Goal: Task Accomplishment & Management: Manage account settings

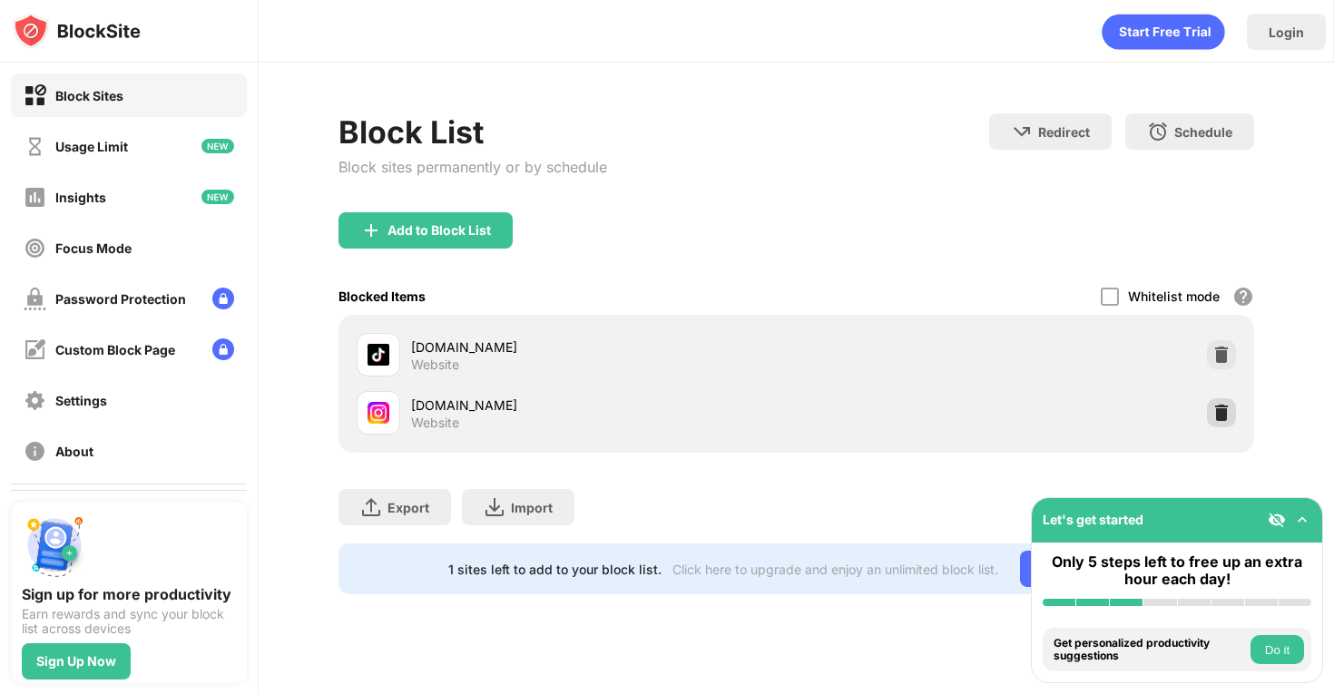
click at [1221, 417] on img at bounding box center [1221, 413] width 18 height 18
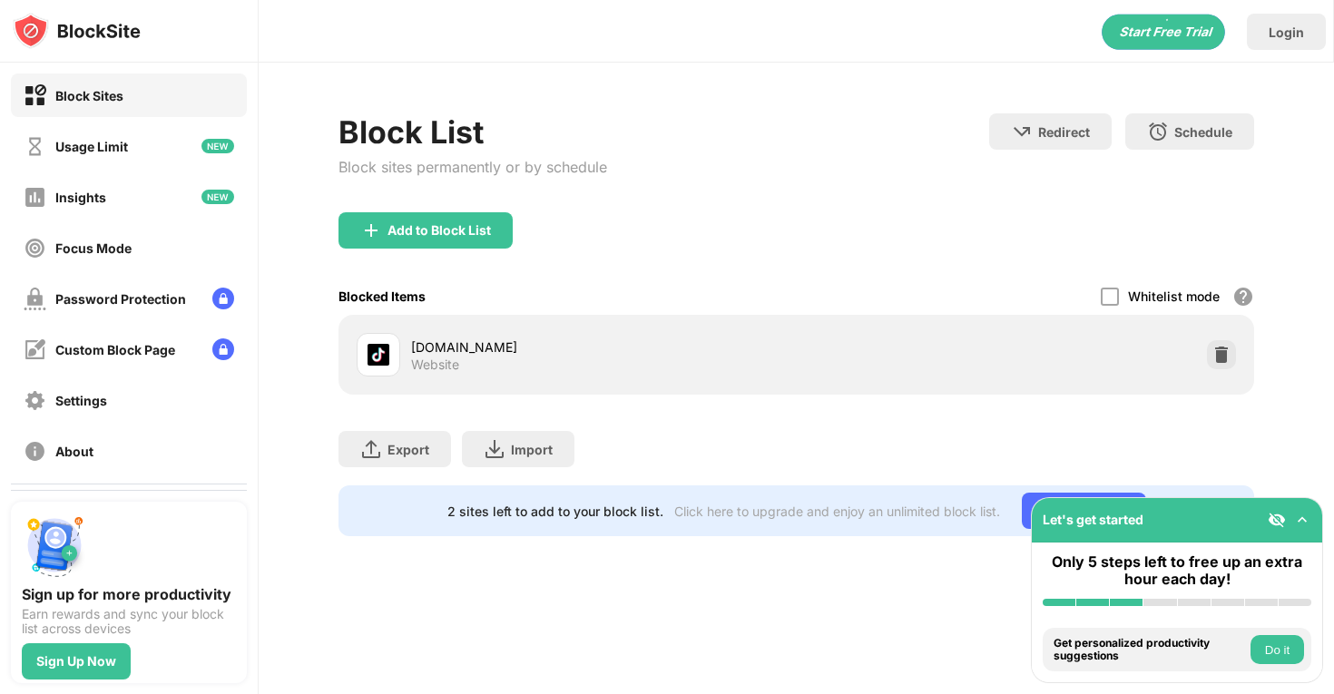
click at [522, 225] on div "Add to Block List" at bounding box center [795, 244] width 915 height 65
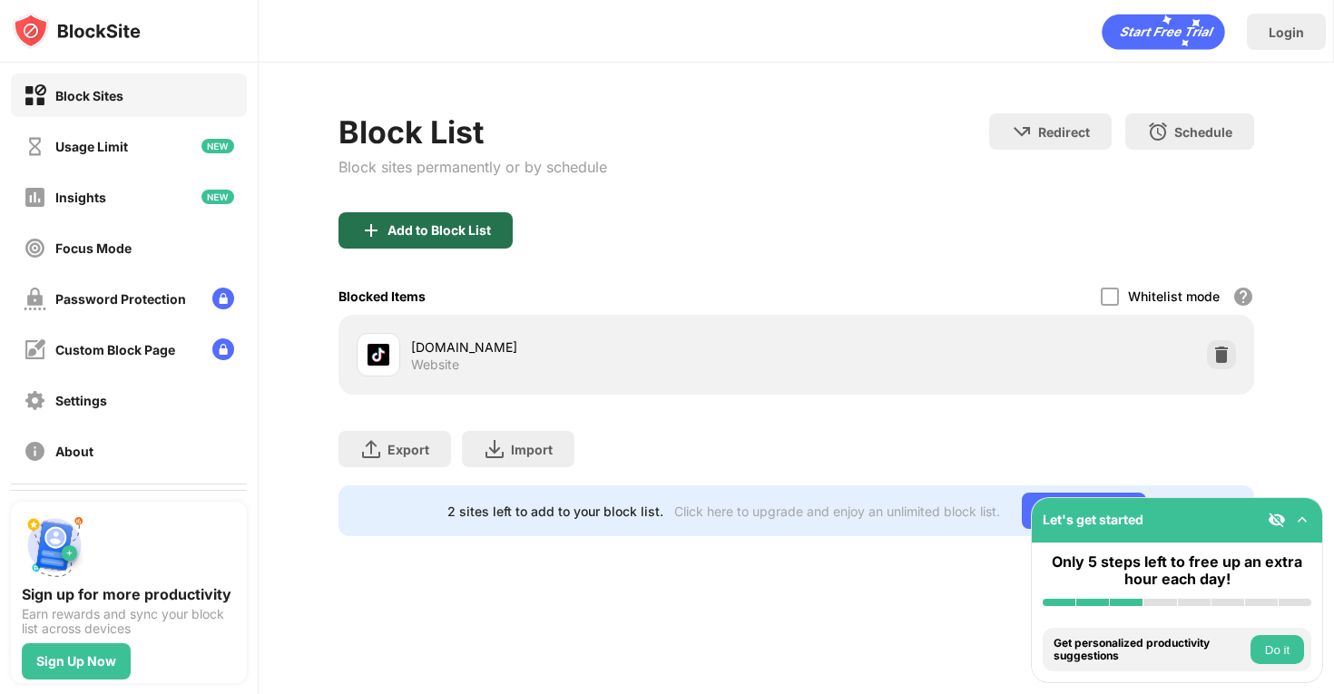
click at [486, 225] on div "Add to Block List" at bounding box center [438, 230] width 103 height 15
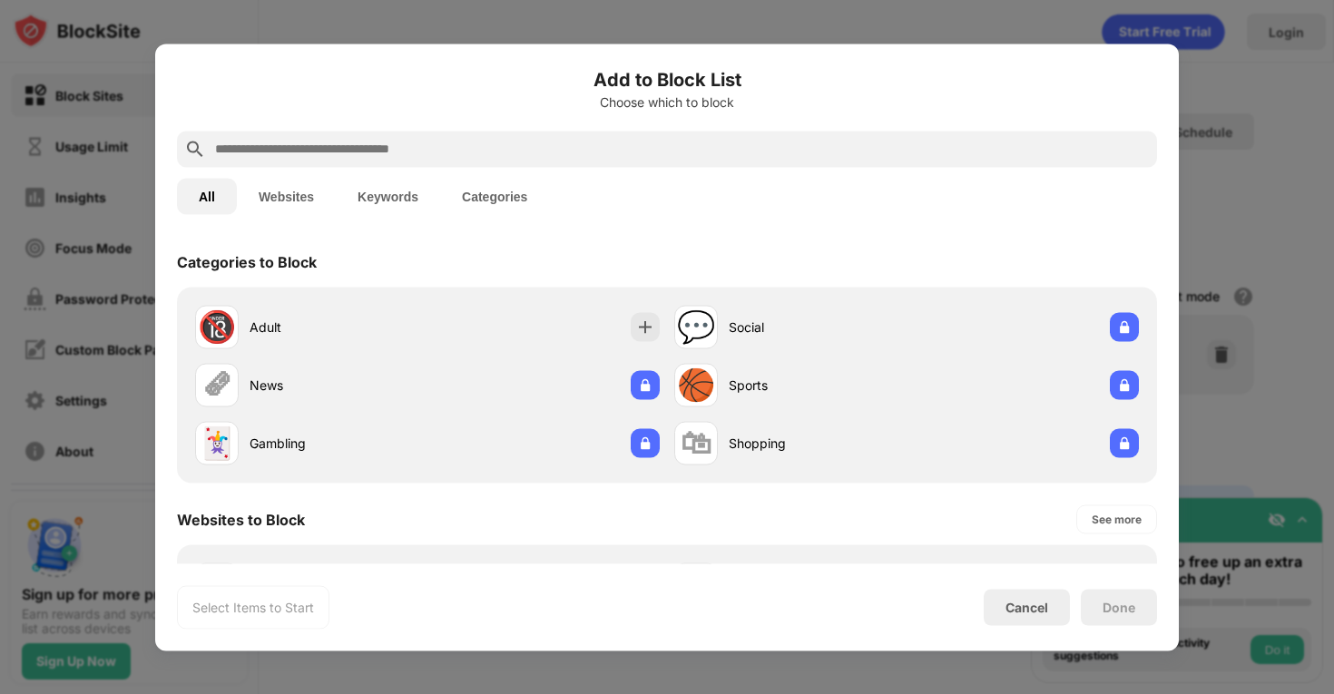
click at [554, 147] on input "text" at bounding box center [681, 149] width 936 height 22
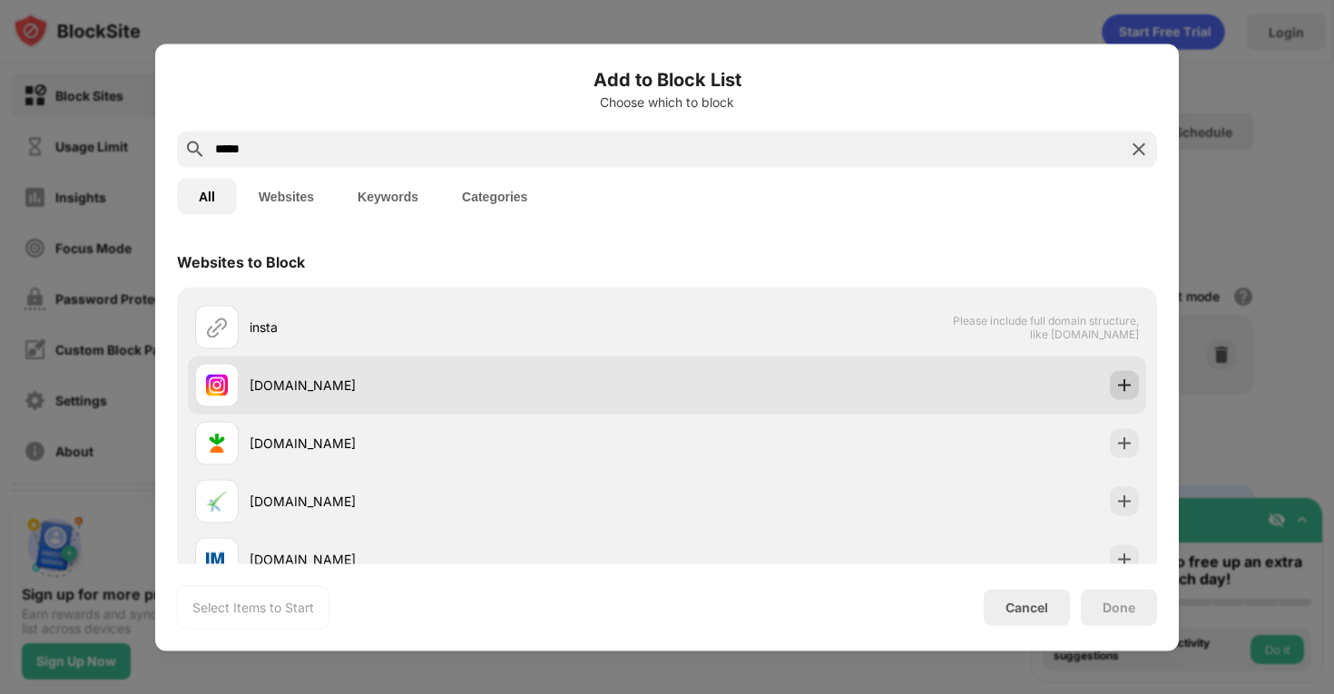
type input "*****"
click at [1132, 390] on img at bounding box center [1124, 385] width 18 height 18
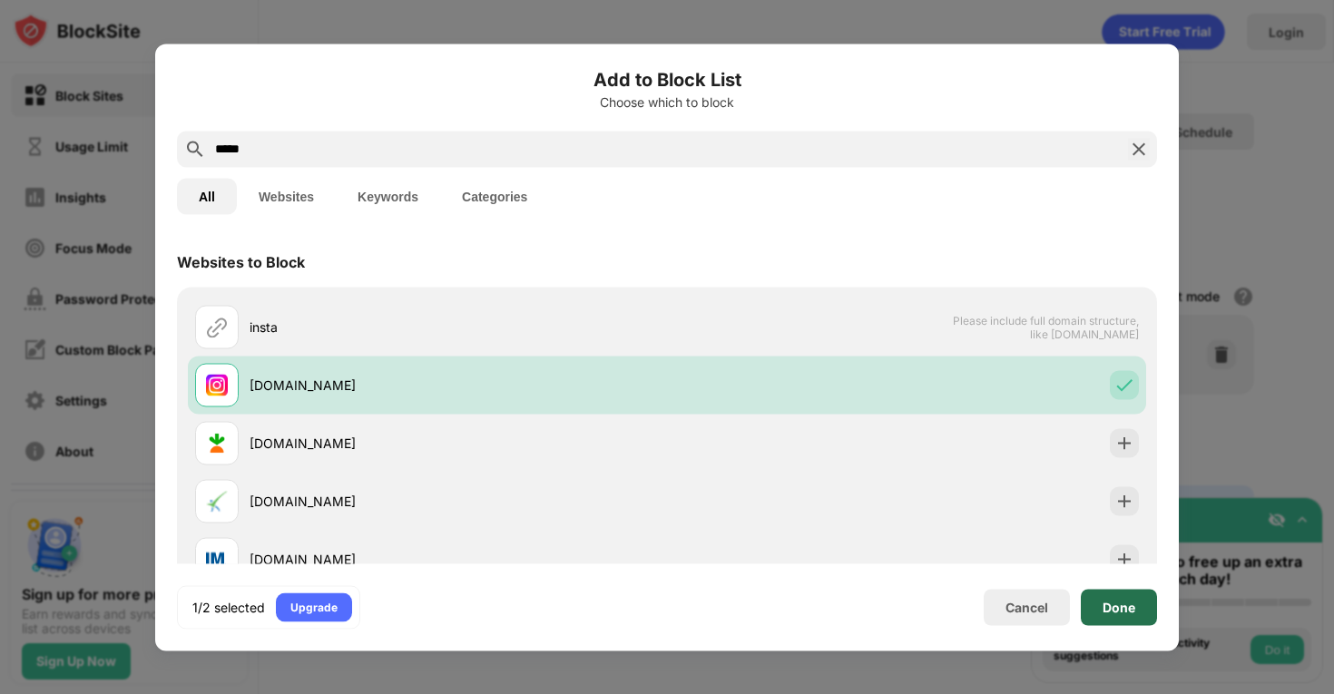
click at [1113, 606] on div "Done" at bounding box center [1118, 607] width 33 height 15
